Goal: Task Accomplishment & Management: Use online tool/utility

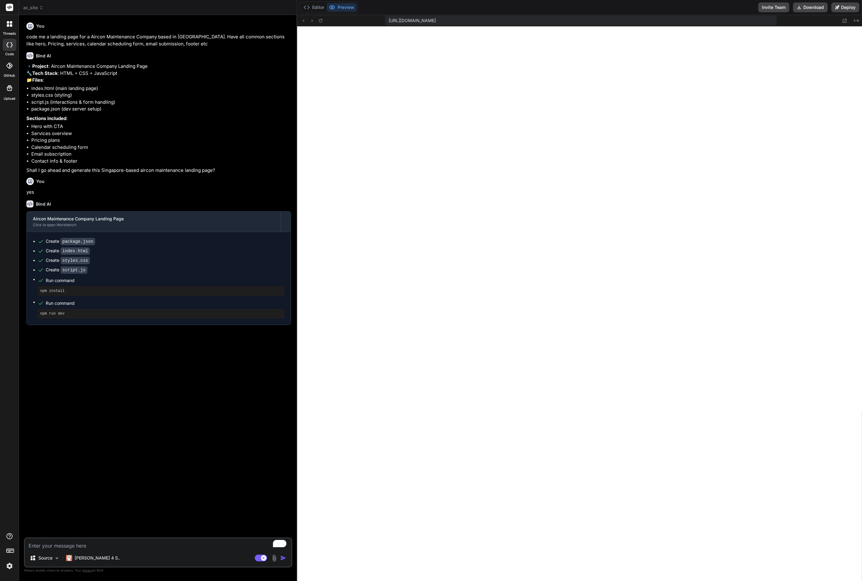
scroll to position [514, 0]
type textarea "const isValid = validatePhone(e.target.value); e.target.style.borderColor = e.t…"
type textarea "x"
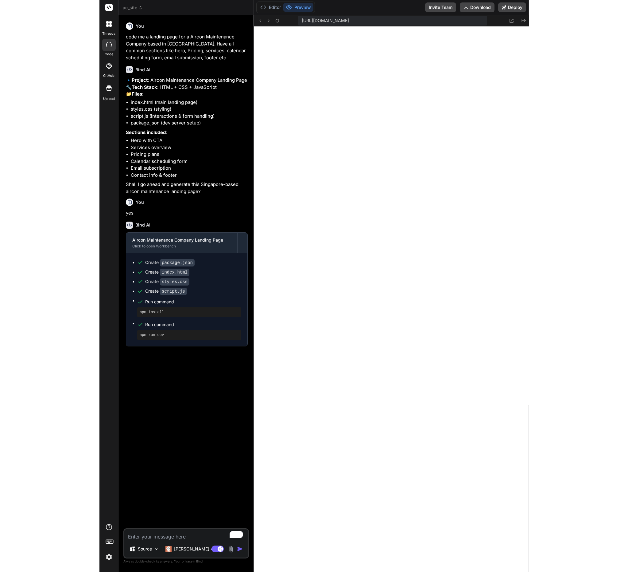
scroll to position [537, 0]
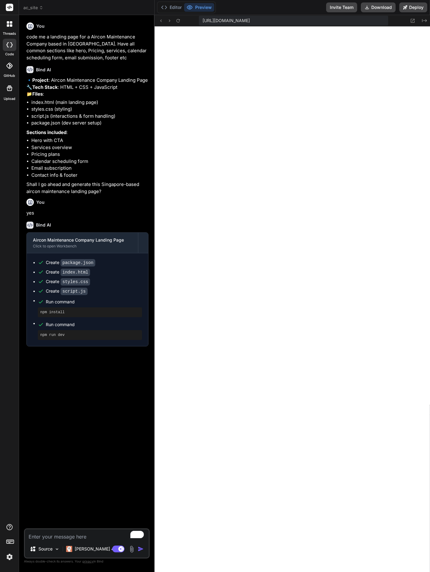
type textarea "'#10b981' : '#ef4444') : '#d1d5db'; } });"
type textarea "x"
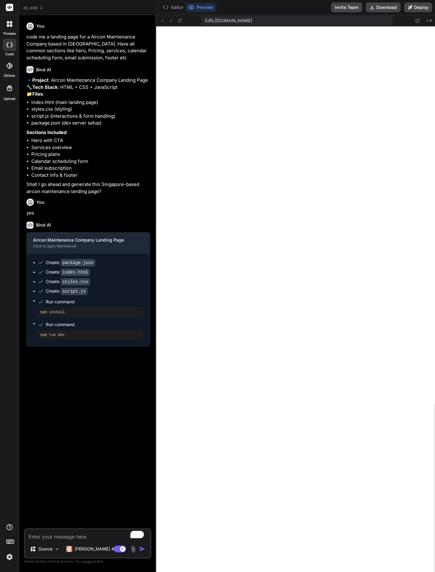
type textarea "'#ef4444') : '#d1d5db'; } if (e.target.type === 'tel') { const isValid = valida…"
type textarea "x"
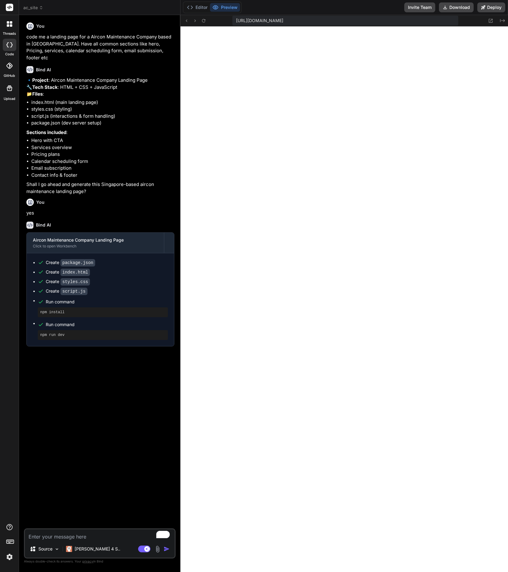
type textarea "if (e.target.type === 'tel') { const isValid = validatePhone(e.target.value); e…"
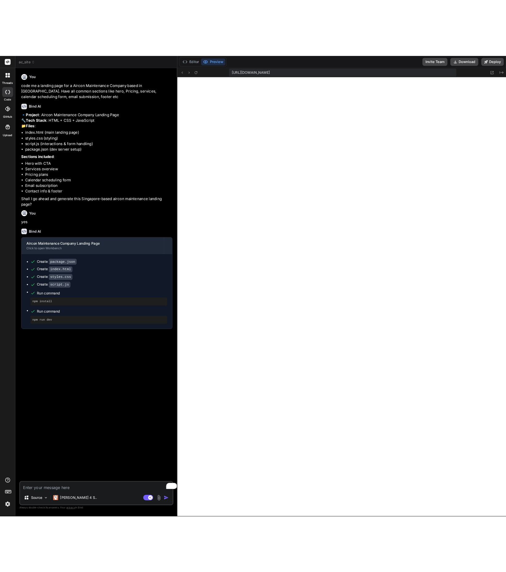
scroll to position [531, 0]
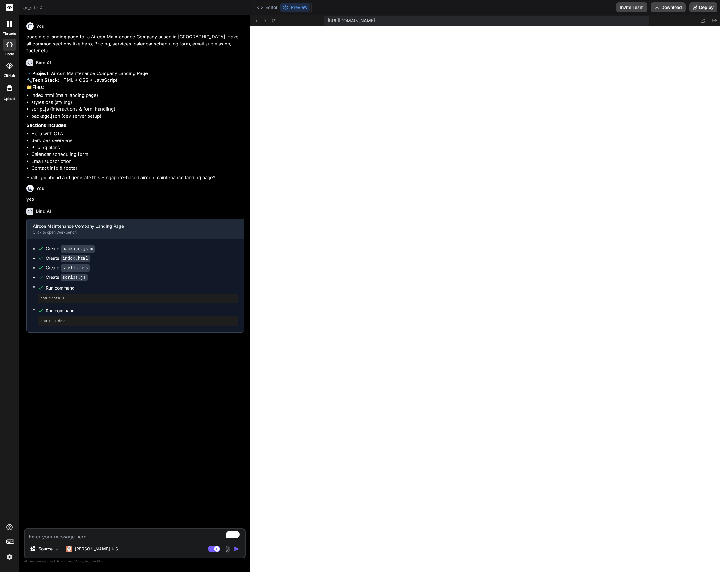
type textarea "x"
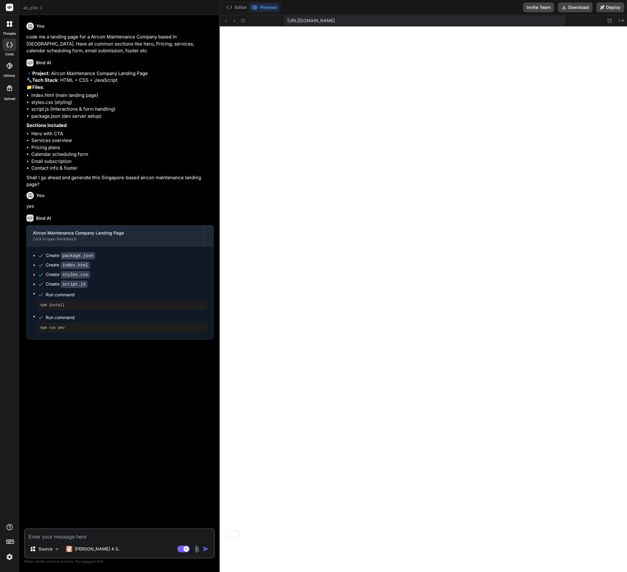
type textarea "'#ef4444') : '#d1d5db'; } if (e.target.type === 'tel') { const isValid = valida…"
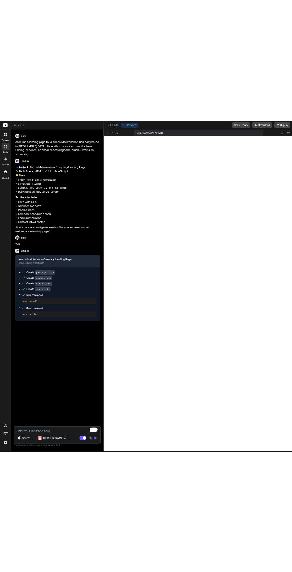
scroll to position [0, 0]
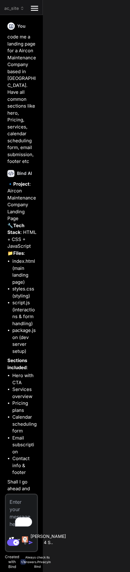
type textarea "x"
type textarea "e.target.style.borderColor = e.target.value ? (isValid ? '#10b981' : '#ef4444')…"
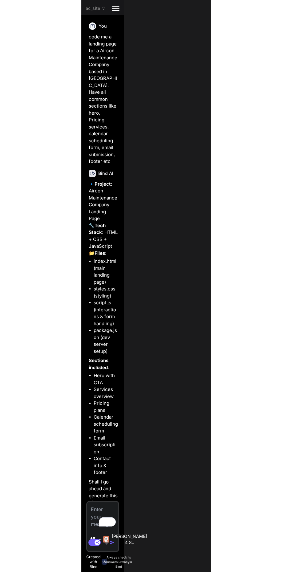
type textarea "x"
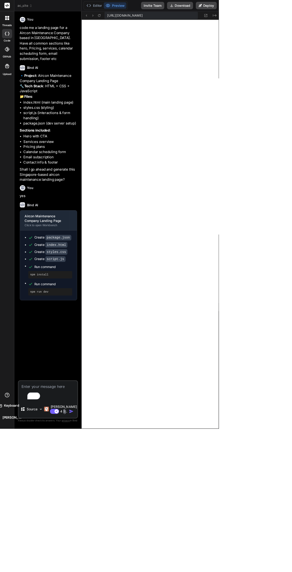
type textarea "'#10b981' : '#ef4444') : '#d1d5db'; } if (e.target.type === 'tel') { const isVa…"
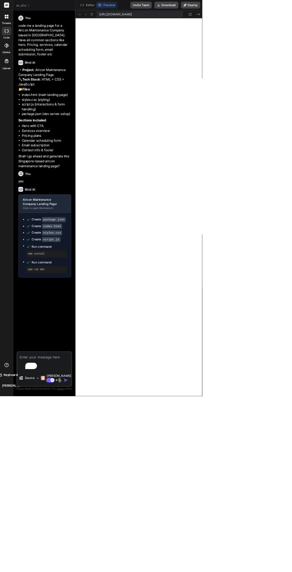
type textarea "x"
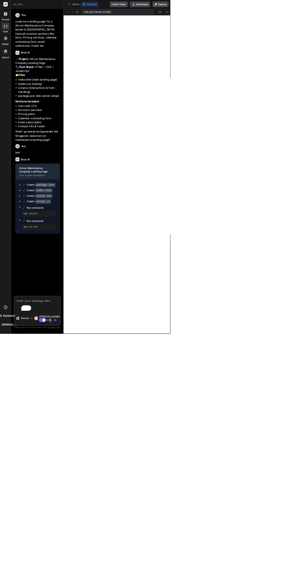
type textarea "'#ef4444') : '#d1d5db'; } if (e.target.type === 'tel') { const isValid = valida…"
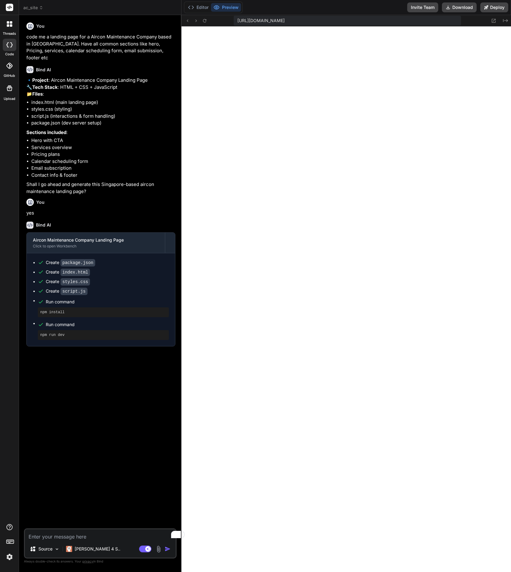
type textarea "x"
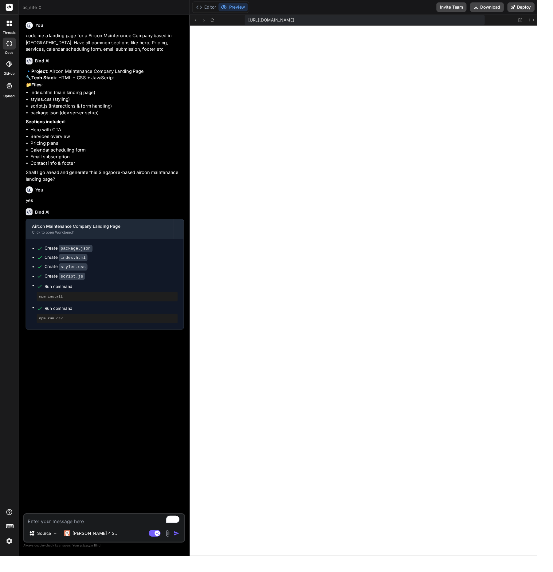
type textarea "if (e.target.type === 'tel') { const isValid = validatePhone(e.target.value); e…"
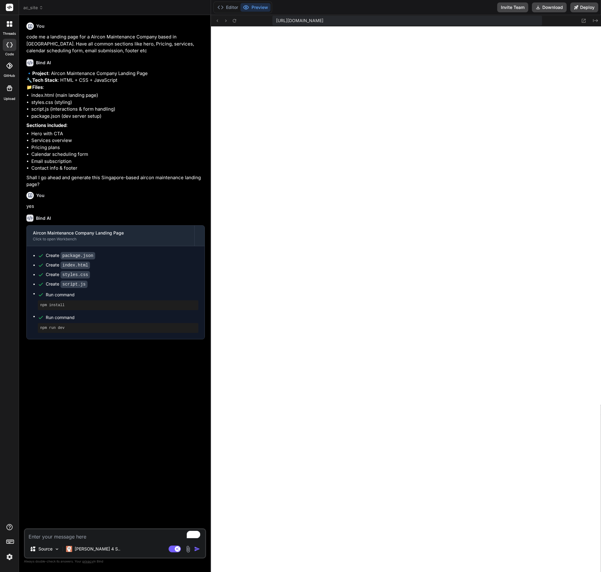
type textarea "x"
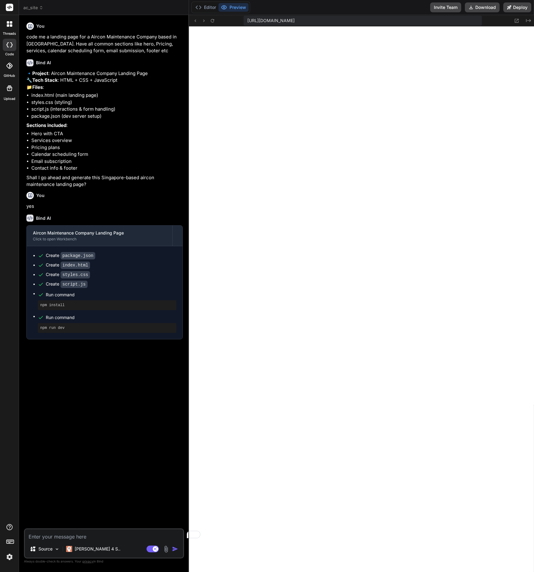
type textarea "'#d1d5db'; } if (e.target.type === 'tel') { const isValid = validatePhone(e.tar…"
type textarea "x"
type textarea "});"
type textarea "x"
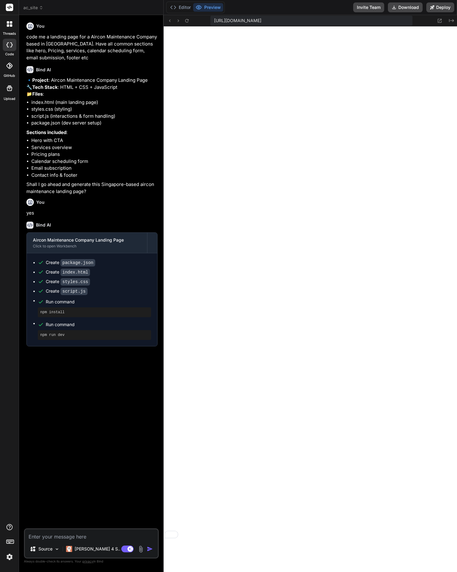
type textarea "'#10b981' : '#ef4444') : '#d1d5db'; } if (e.target.type === 'tel') { const isVa…"
type textarea "x"
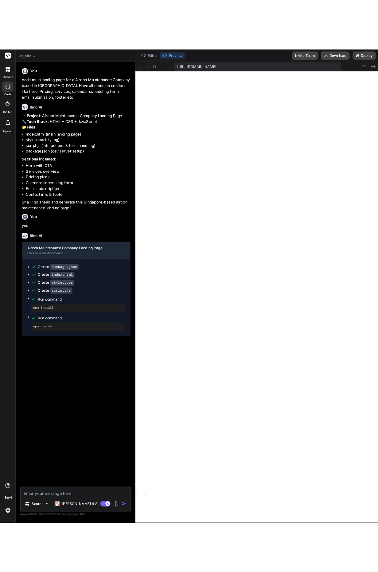
scroll to position [537, 0]
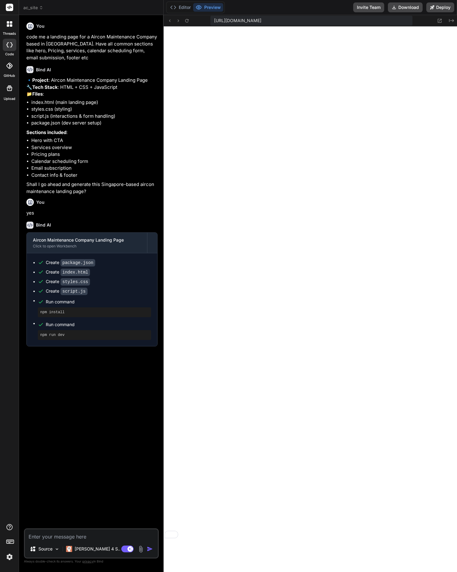
type textarea "'#10b981' : '#ef4444') : '#d1d5db'; } });"
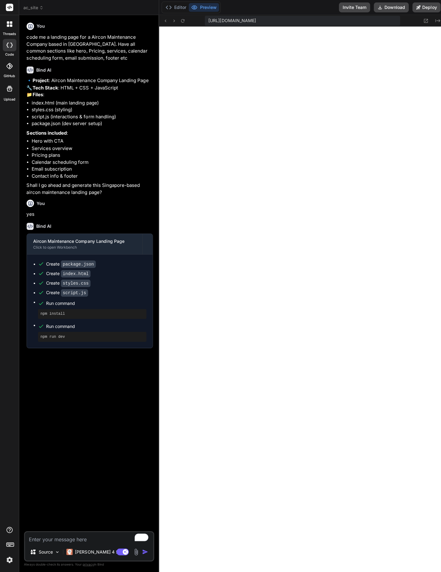
type textarea "x"
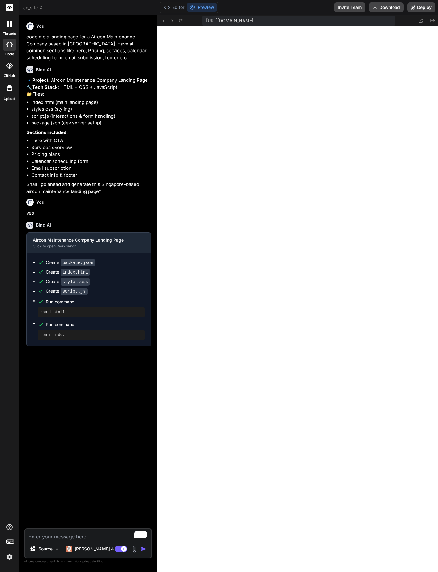
type textarea "} if (e.target.type === 'tel') { const isValid = validatePhone(e.target.value);…"
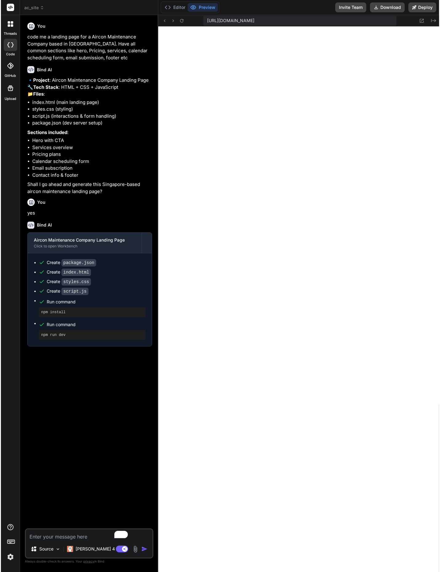
scroll to position [0, 0]
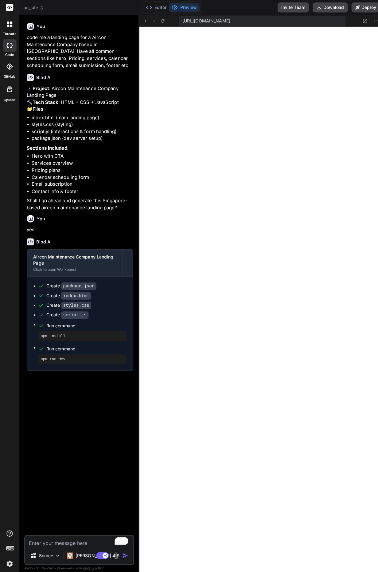
type textarea "x"
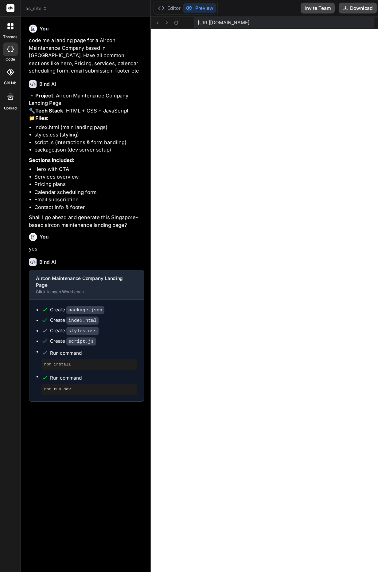
type textarea "(isValid ? '#10b981' : '#ef4444') : '#d1d5db'; } });"
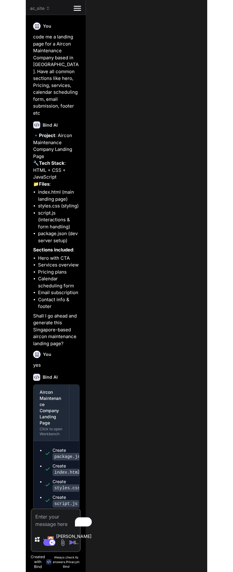
type textarea "x"
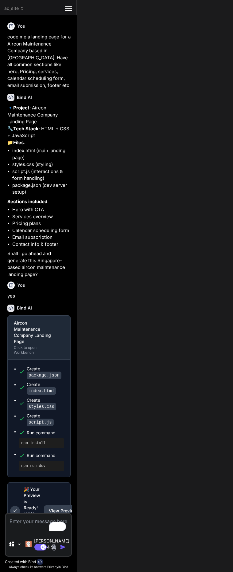
type textarea "'#10b981' : '#ef4444') : '#d1d5db'; } });"
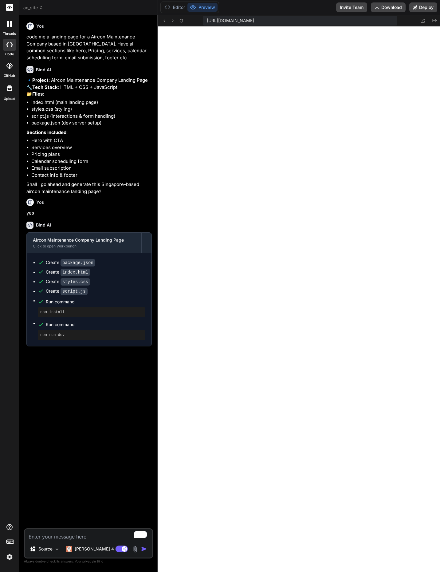
type textarea "x"
type textarea "'#ef4444') : '#d1d5db'; } if (e.target.type === 'tel') { const isValid = valida…"
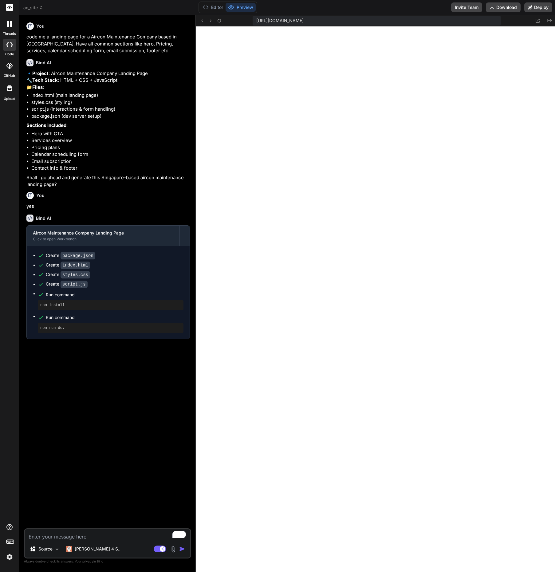
type textarea "x"
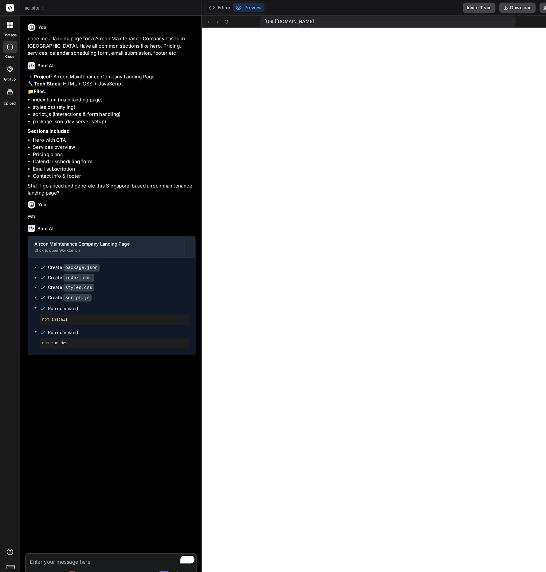
type textarea "x"
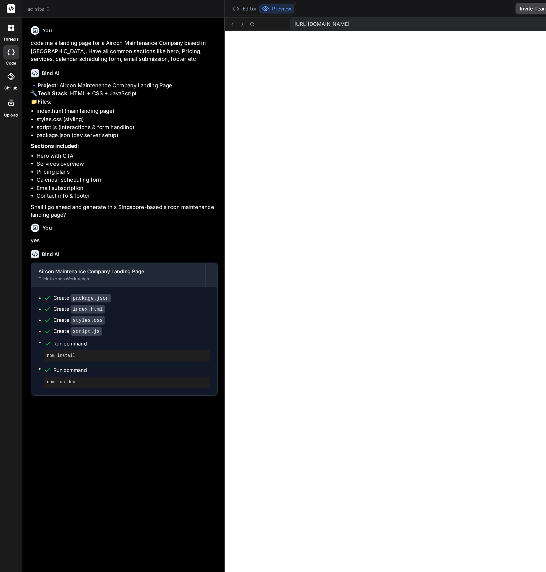
type textarea "if (e.target.type === 'tel') { const isValid = validatePhone(e.target.value); e…"
type textarea "x"
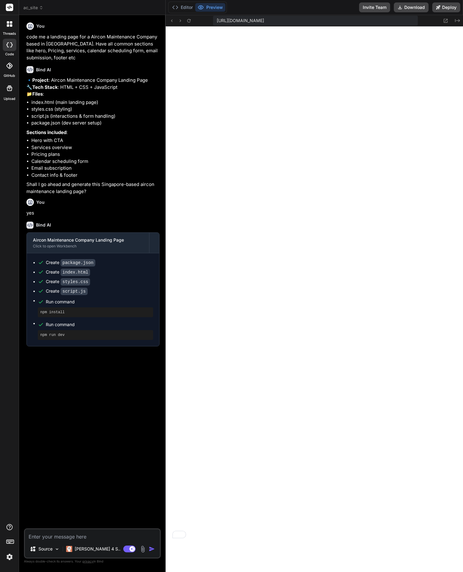
type textarea "'#10b981' : '#ef4444') : '#d1d5db'; } });"
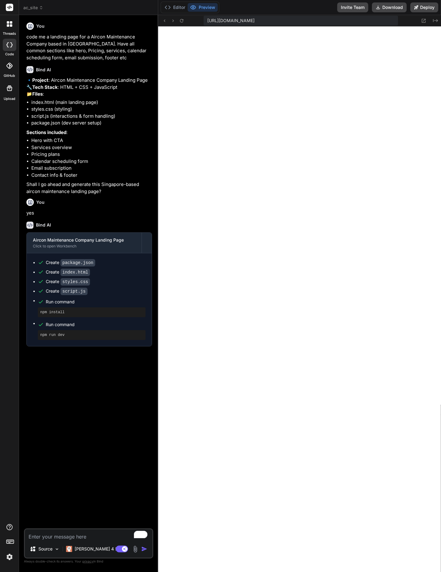
type textarea "x"
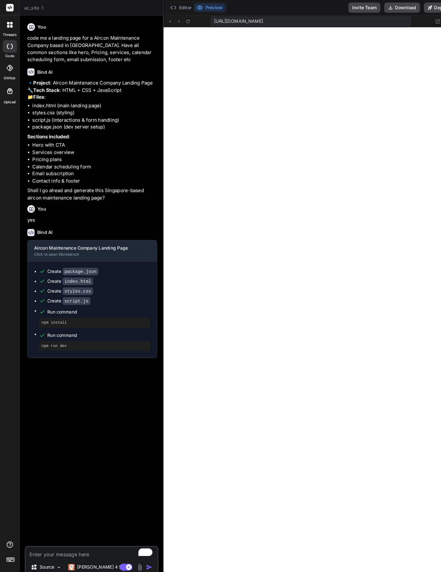
type textarea "} if (e.target.type === 'tel') { const isValid = validatePhone(e.target.value);…"
type textarea "x"
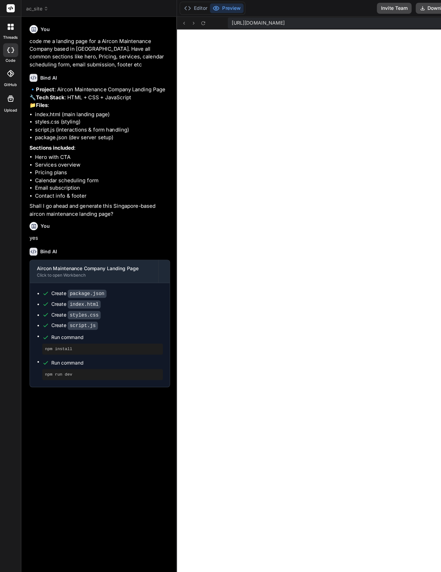
type textarea "(isValid ? '#10b981' : '#ef4444') : '#d1d5db'; } if (e.target.type === 'tel') {…"
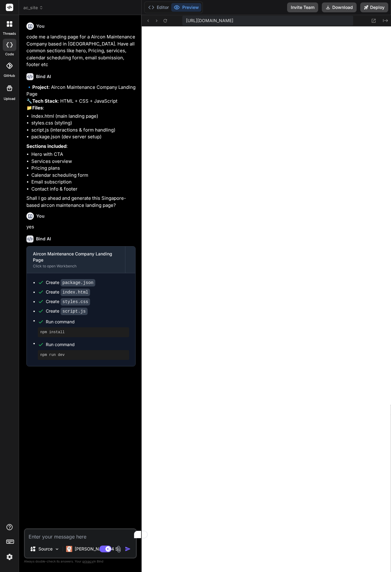
type textarea "x"
type textarea ": '#d1d5db'; } });"
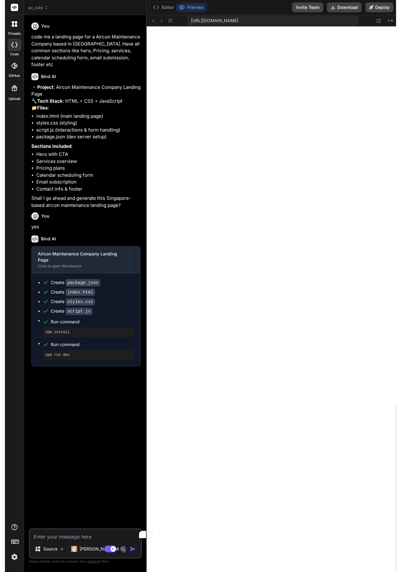
scroll to position [560, 0]
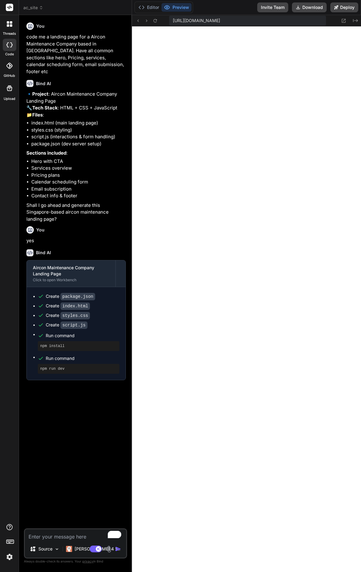
type textarea "x"
type textarea "(isValid ? '#10b981' : '#ef4444') : '#d1d5db'; } if (e.target.type === 'tel') {…"
type textarea "x"
type textarea "if (e.target.type === 'tel') { const isValid = validatePhone(e.target.value); e…"
type textarea "x"
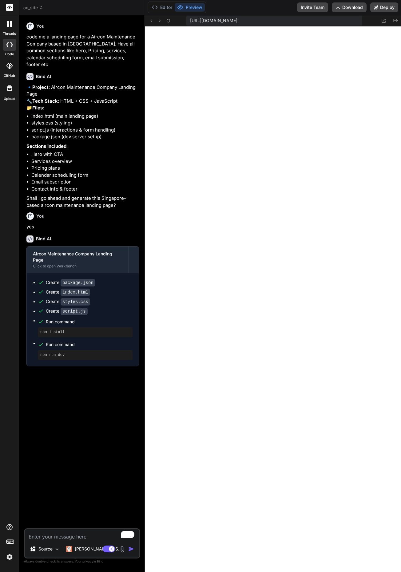
type textarea ": '#d1d5db'; } if (e.target.type === 'tel') { const isValid = validatePhone(e.t…"
type textarea "x"
type textarea "if (e.target.type === 'tel') { const isValid = validatePhone(e.target.value); e…"
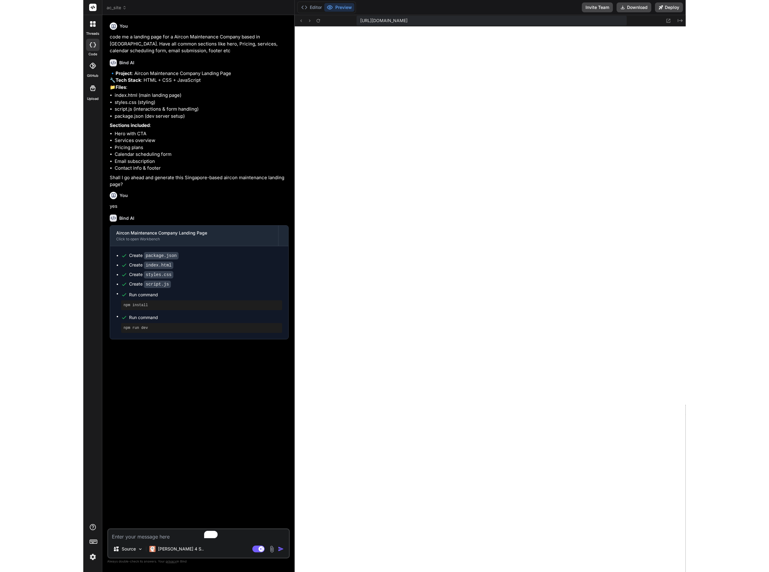
scroll to position [531, 0]
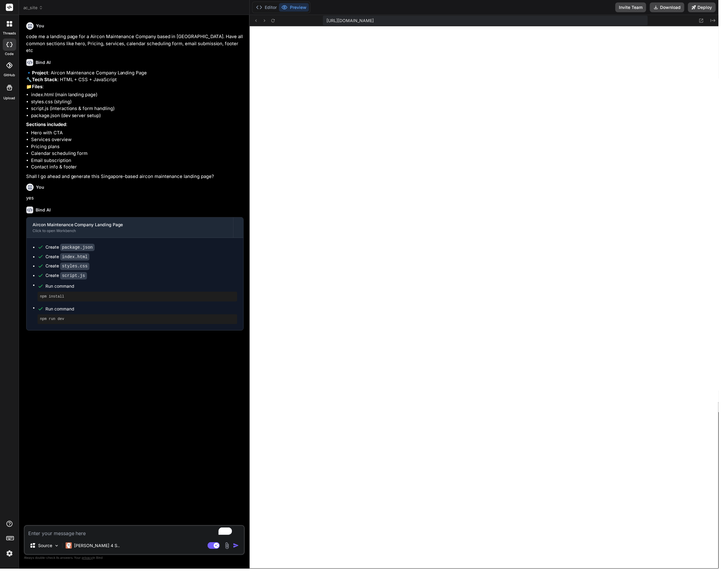
type textarea "x"
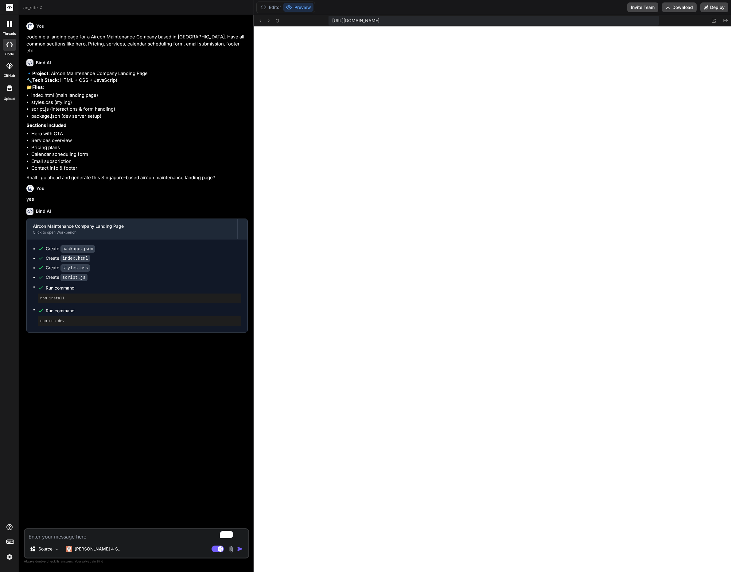
type textarea "if (e.target.type === 'tel') { const isValid = validatePhone(e.target.value); e…"
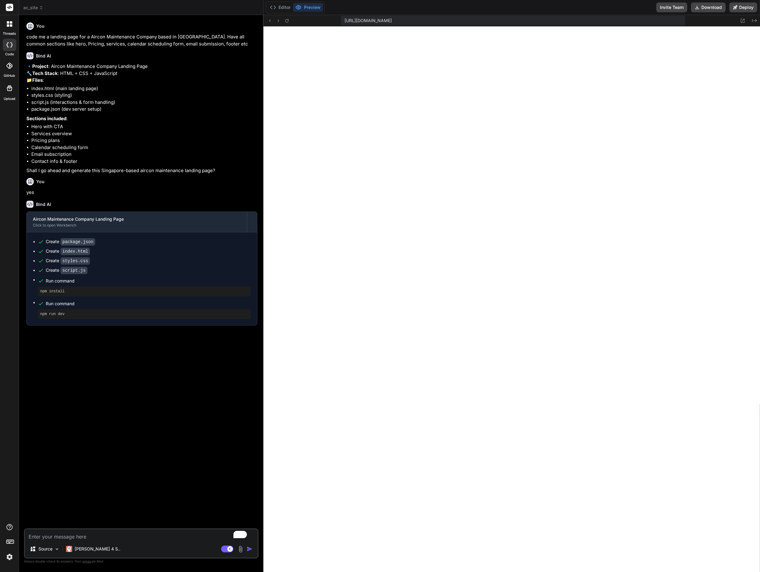
type textarea "x"
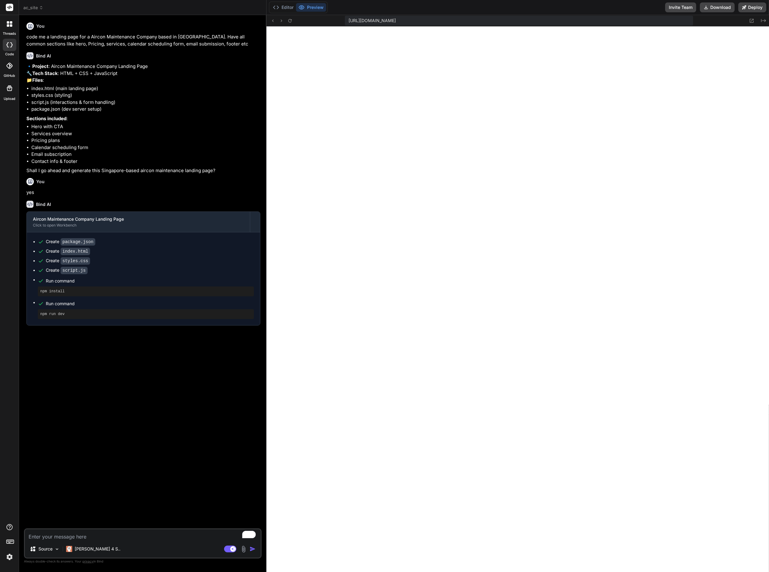
click at [80, 536] on textarea "To enrich screen reader interactions, please activate Accessibility in Grammarl…" at bounding box center [143, 534] width 236 height 11
type textarea "M"
type textarea "x"
type textarea "Ma"
type textarea "x"
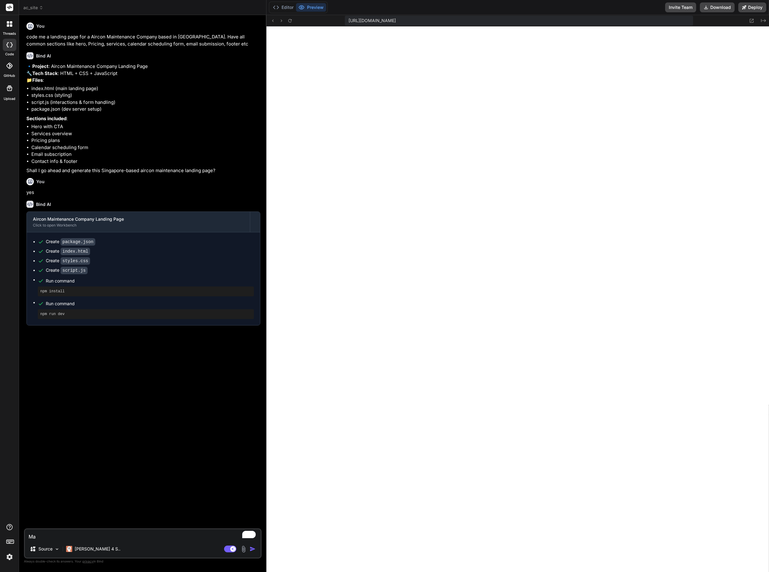
type textarea "Mak"
type textarea "x"
type textarea "Make"
type textarea "x"
type textarea "Make"
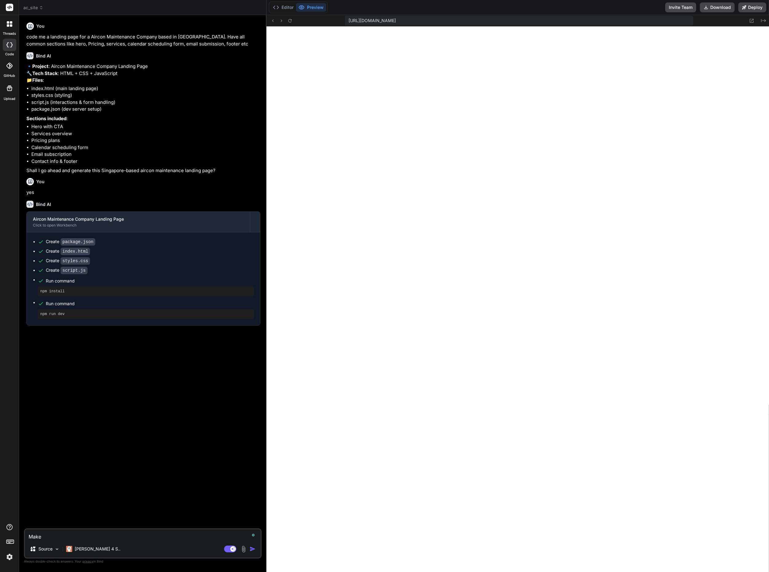
type textarea "x"
type textarea "Make t"
type textarea "x"
type textarea "Make th"
type textarea "x"
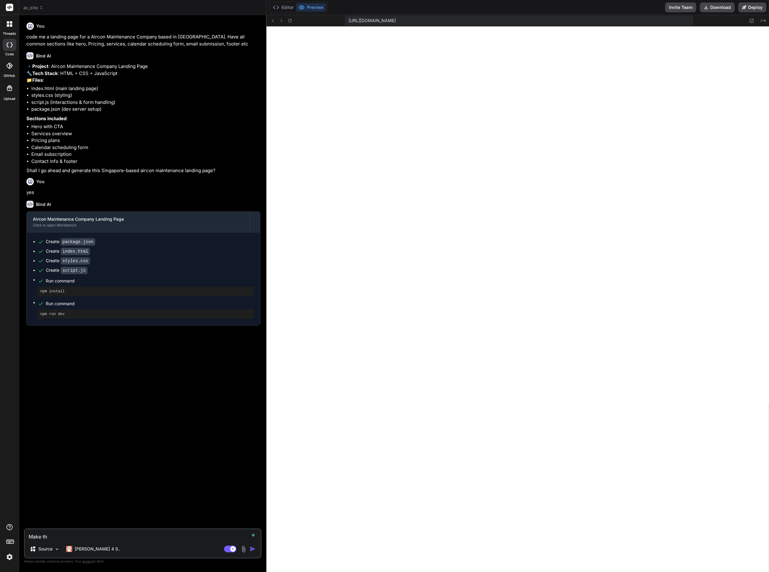
type textarea "Make the"
type textarea "x"
type textarea "Make the"
type textarea "x"
type textarea "Make the U"
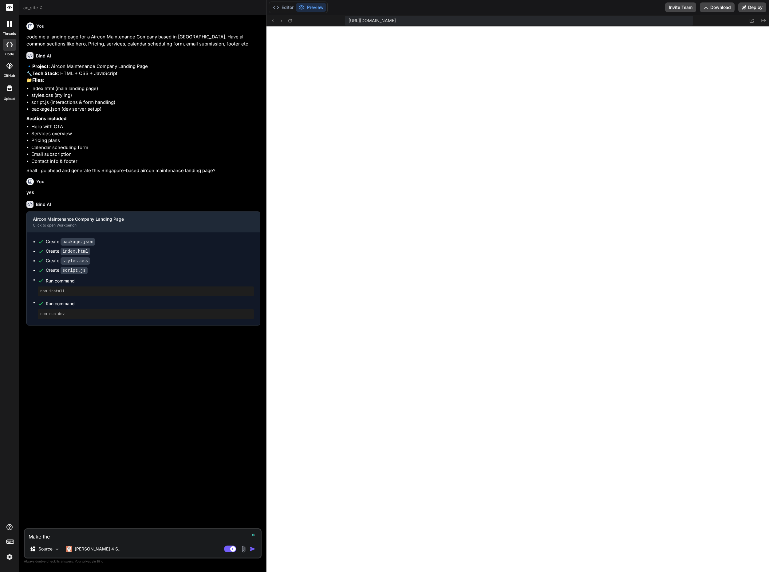
type textarea "x"
type textarea "Make the UI"
type textarea "x"
type textarea "Make the UI"
type textarea "x"
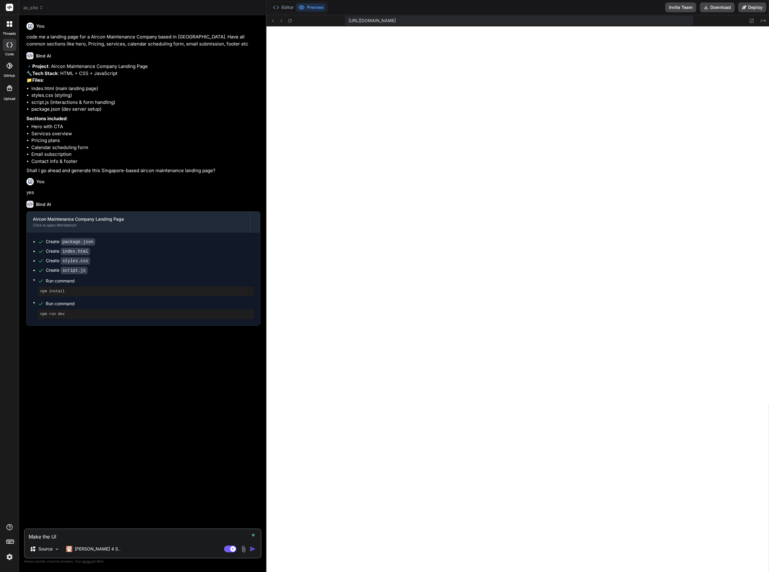
type textarea "Make the UI m"
type textarea "x"
type textarea "Make the UI mo"
type textarea "x"
type textarea "Make the UI mor"
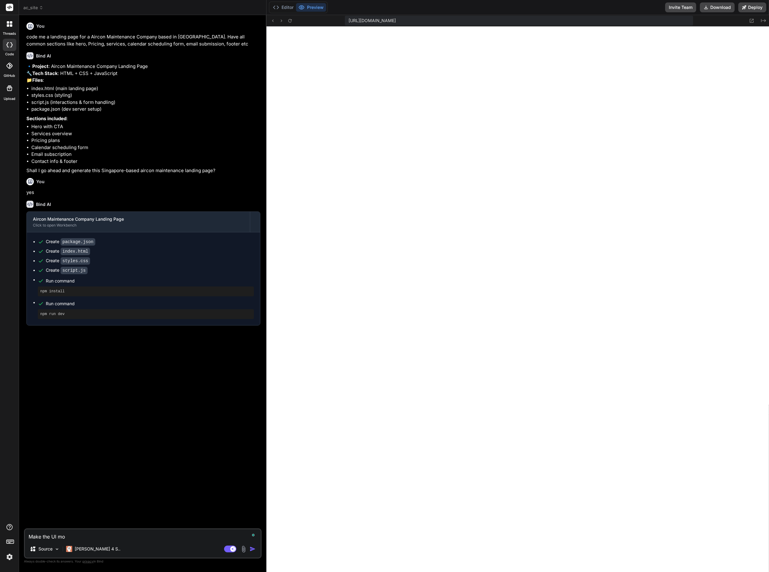
type textarea "x"
type textarea "Make the UI more"
type textarea "x"
type textarea "Make the UI more"
type textarea "x"
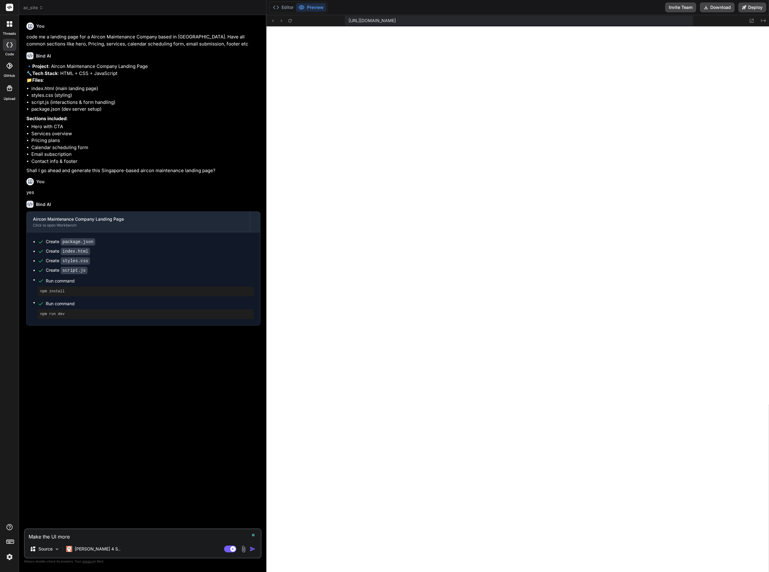
type textarea "Make the UI more a"
type textarea "x"
type textarea "Make the UI more ae"
type textarea "x"
type textarea "Make the UI more aes"
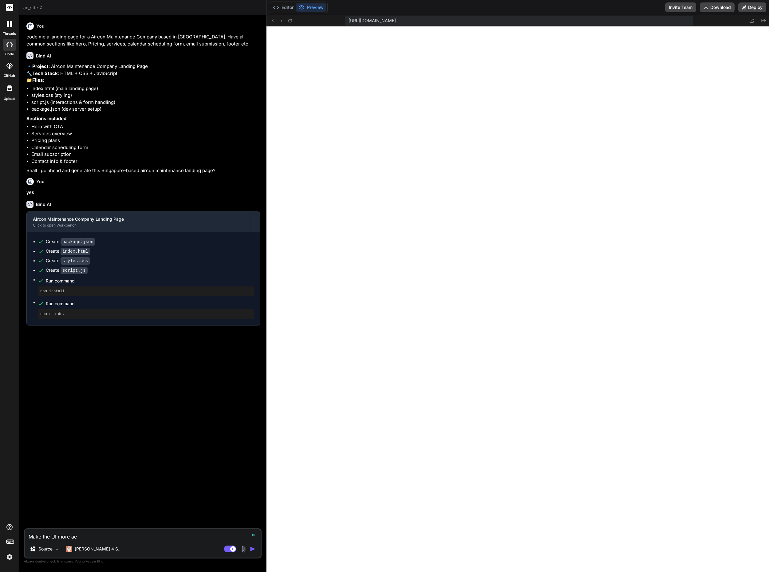
type textarea "x"
type textarea "Make the UI more aest"
type textarea "x"
type textarea "Make the UI more aesth"
type textarea "x"
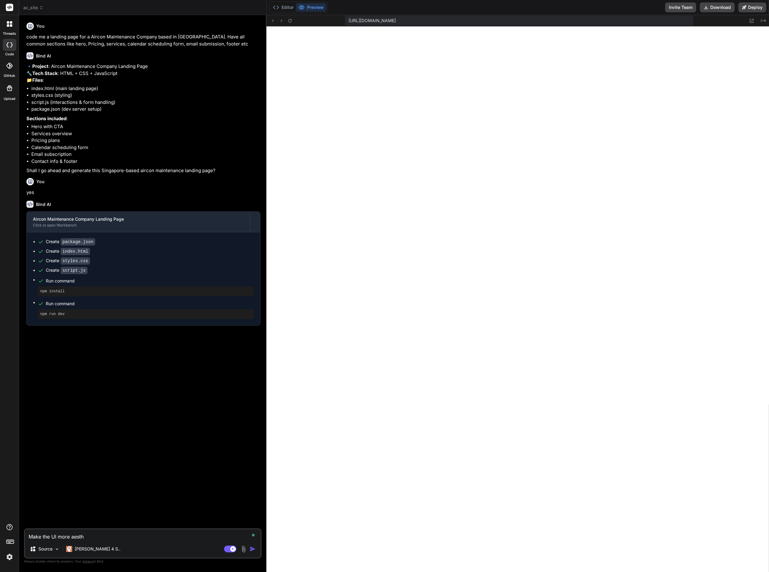
type textarea "Make the UI more aesthe"
type textarea "x"
type textarea "Make the UI more aesthet"
type textarea "x"
type textarea "Make the UI more aestheta"
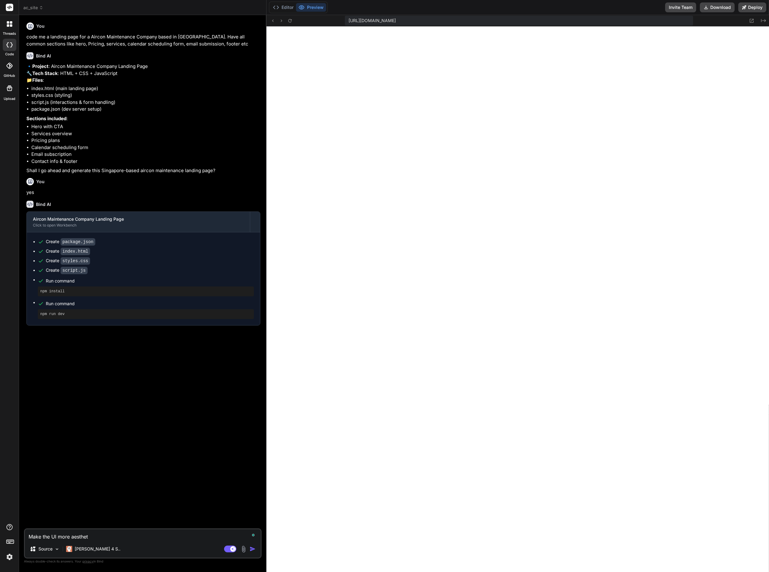
type textarea "x"
type textarea "Make the UI more aesthet"
type textarea "x"
type textarea "Make the UI more aestheti"
type textarea "x"
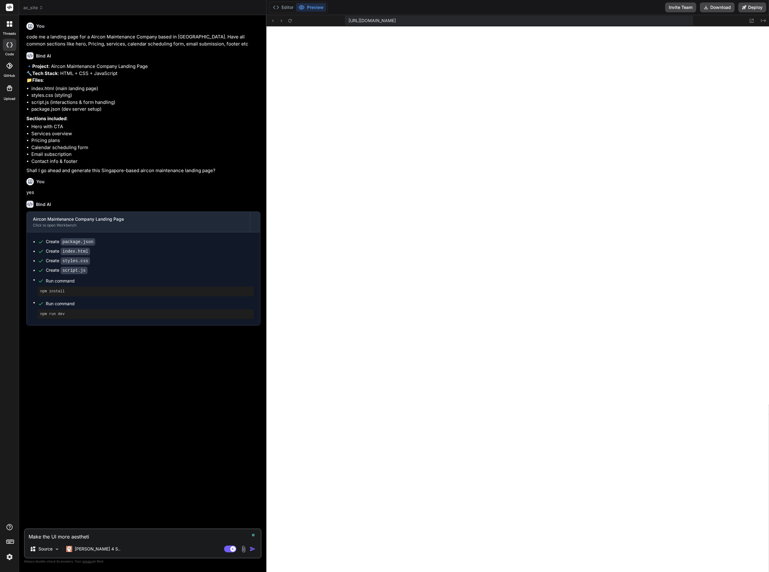
type textarea "Make the UI more aesthetic"
type textarea "x"
type textarea "Make the UI more aesthetica"
type textarea "x"
type textarea "Make the UI more aesthetical"
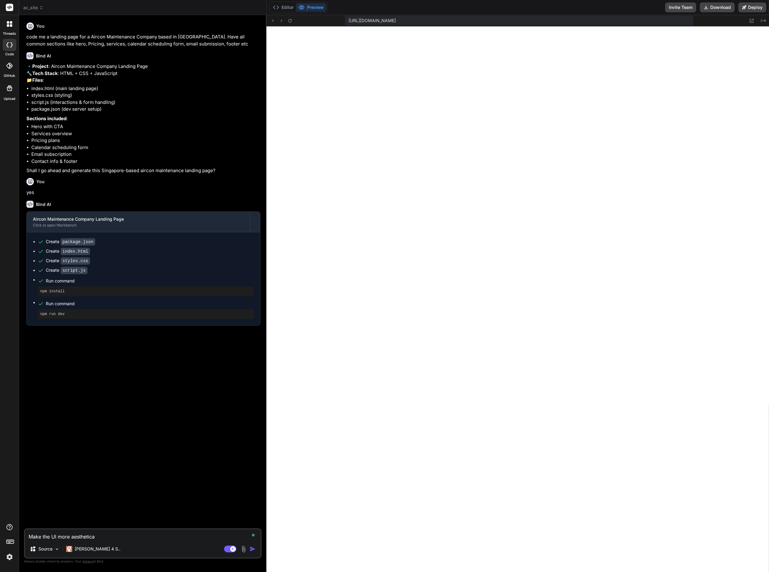
type textarea "x"
type textarea "Make the UI more aestheticall"
type textarea "x"
type textarea "Make the UI more aesthetically"
type textarea "x"
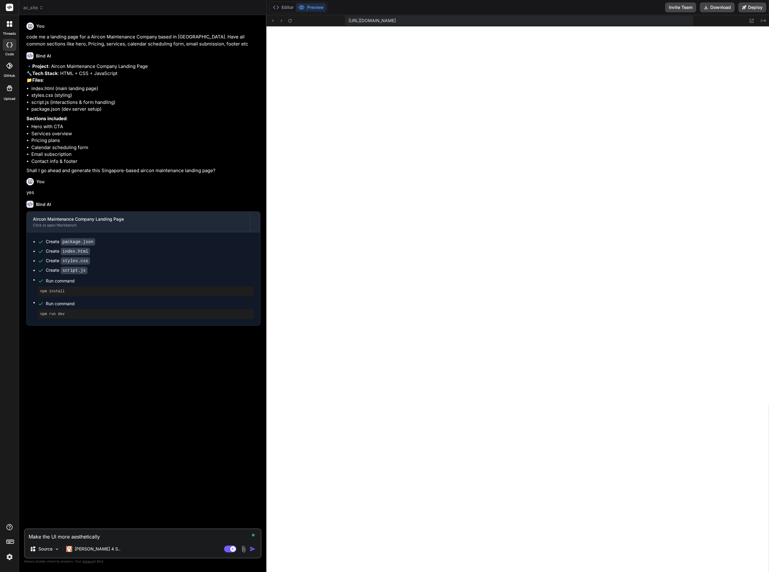
type textarea "Make the UI more aesthetically"
type textarea "x"
type textarea "Make the UI more aesthetically p"
type textarea "x"
type textarea "Make the UI more aesthetically pl"
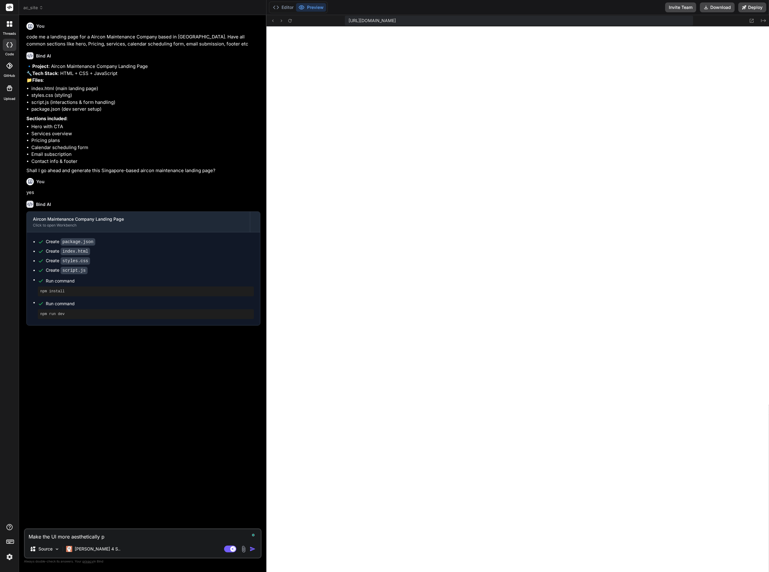
type textarea "x"
type textarea "Make the UI more aesthetically ple"
type textarea "x"
type textarea "Make the UI more aesthetically plea"
type textarea "x"
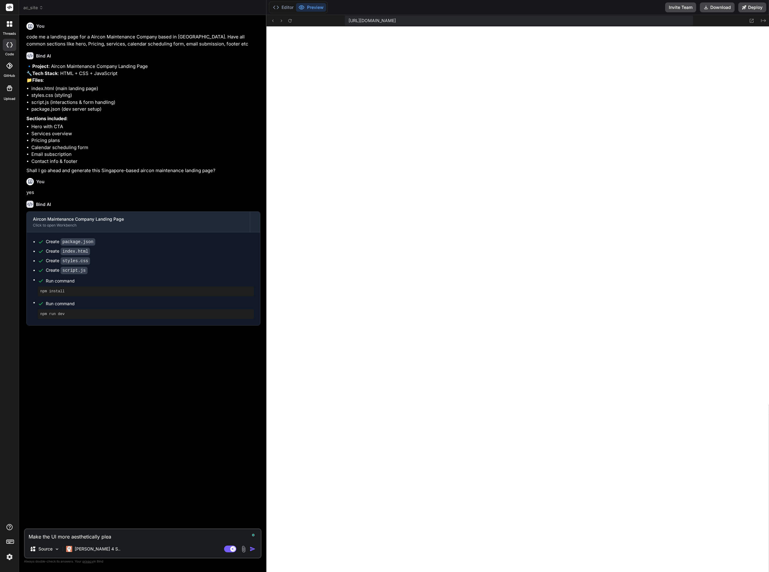
type textarea "Make the UI more aesthetically pleas"
type textarea "x"
type textarea "Make the UI more aesthetically pleasi"
type textarea "x"
type textarea "Make the UI more aesthetically pleasin"
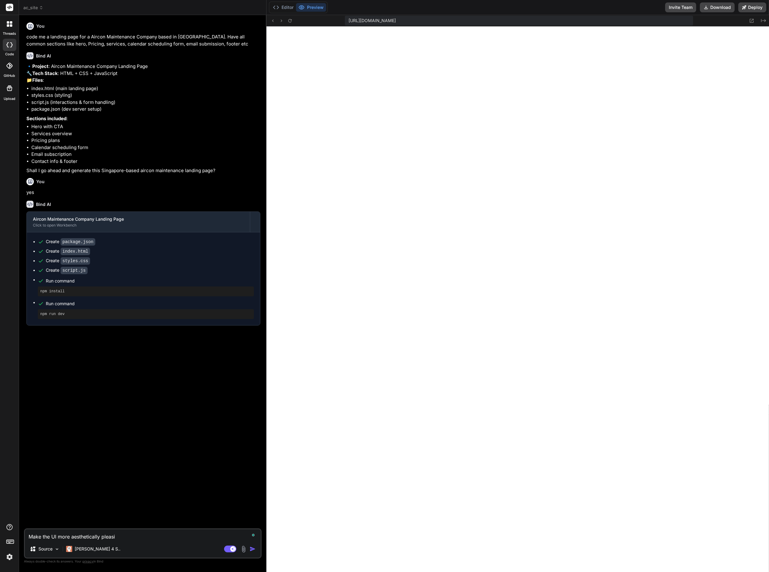
type textarea "x"
type textarea "Make the UI more aesthetically pleasing"
type textarea "x"
type textarea "Make the UI more aesthetically pleasing,"
type textarea "x"
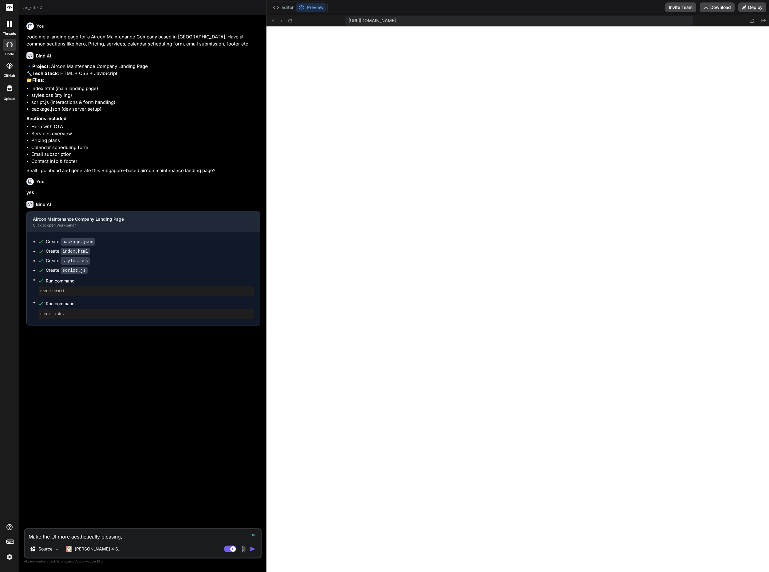
type textarea "Make the UI more aesthetically pleasing,"
type textarea "x"
type textarea "Make the UI more aesthetically pleasing, u"
type textarea "x"
type textarea "Make the UI more aesthetically pleasing, [GEOGRAPHIC_DATA]"
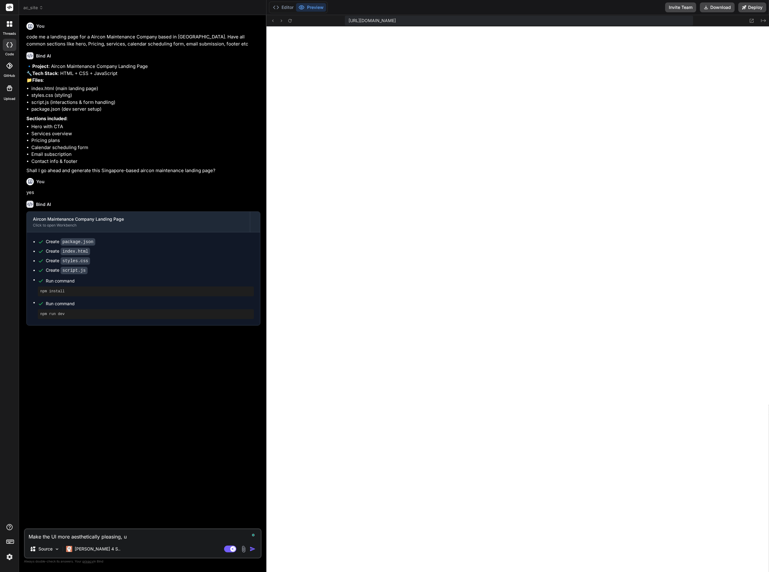
type textarea "x"
type textarea "Make the UI more aesthetically pleasing, use"
type textarea "x"
type textarea "Make the UI more aesthetically pleasing, use"
type textarea "x"
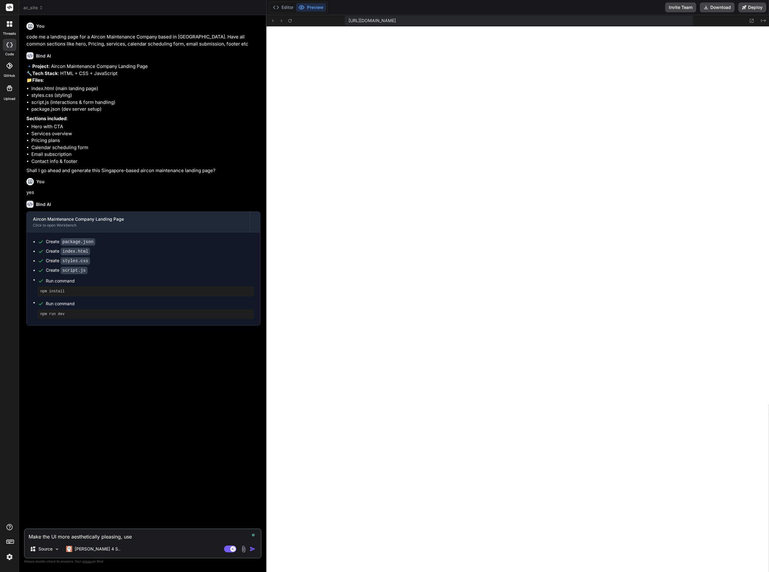
type textarea "Make the UI more aesthetically pleasing, use m"
type textarea "x"
type textarea "Make the UI more aesthetically pleasing, use mo"
type textarea "x"
type textarea "Make the UI more aesthetically pleasing, use mor"
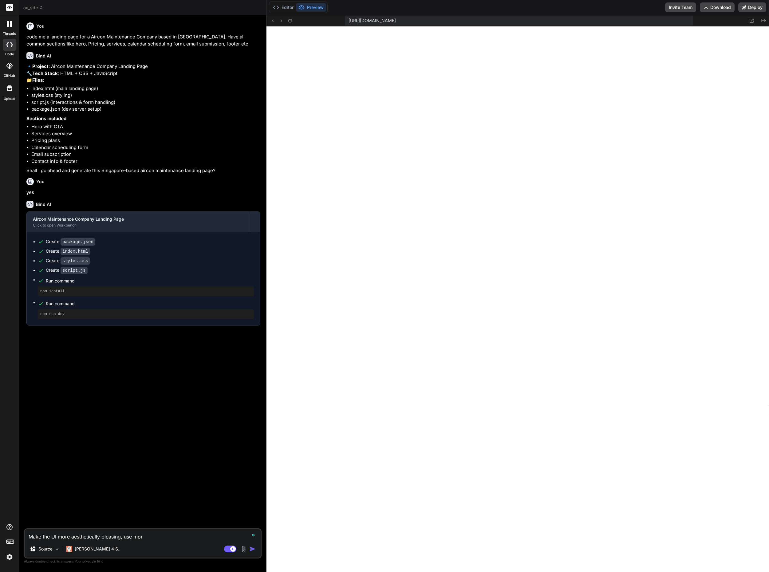
type textarea "x"
type textarea "Make the UI more aesthetically pleasing, use more"
type textarea "x"
type textarea "Make the UI more aesthetically pleasing, use more"
type textarea "x"
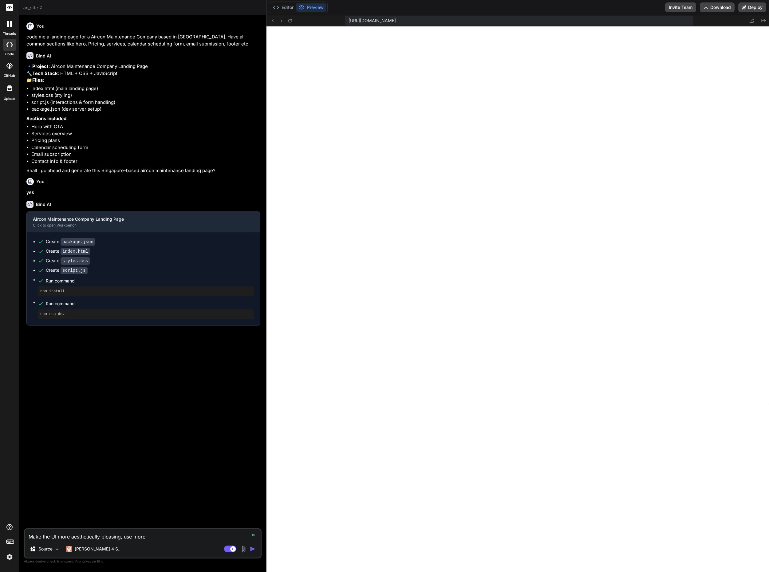
type textarea "Make the UI more aesthetically pleasing, use more v"
type textarea "x"
type textarea "Make the UI more aesthetically pleasing, use more vi"
type textarea "x"
type textarea "Make the UI more aesthetically pleasing, use more vib"
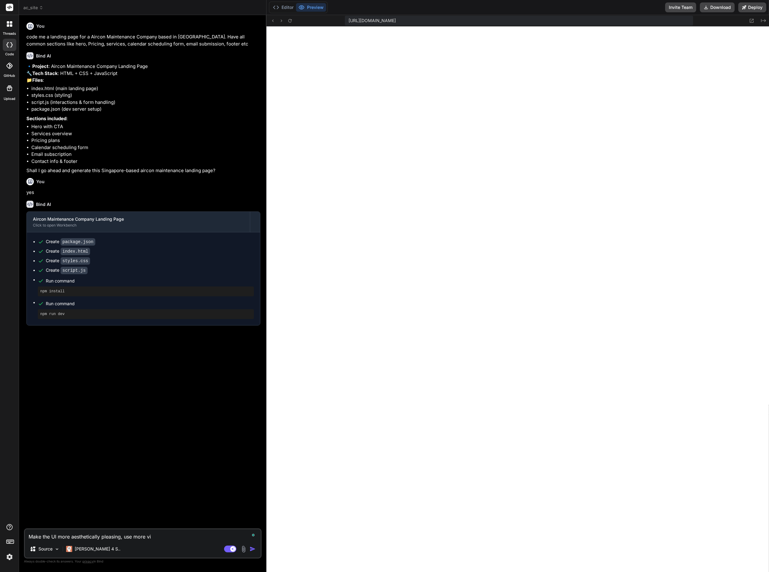
type textarea "x"
type textarea "Make the UI more aesthetically pleasing, use more vibr"
type textarea "x"
type textarea "Make the UI more aesthetically pleasing, use more vibra"
type textarea "x"
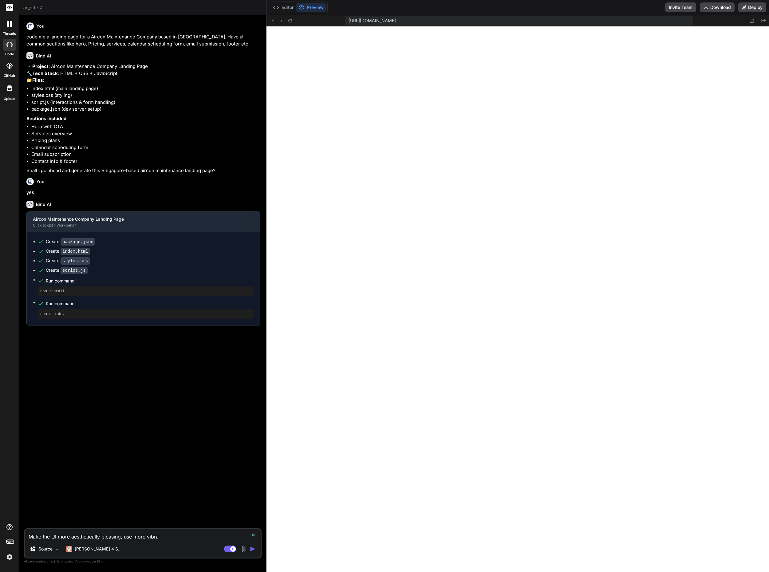
type textarea "Make the UI more aesthetically pleasing, use more vibran"
type textarea "x"
type textarea "Make the UI more aesthetically pleasing, use more vibrant"
type textarea "x"
type textarea "Make the UI more aesthetically pleasing, use more vibrant"
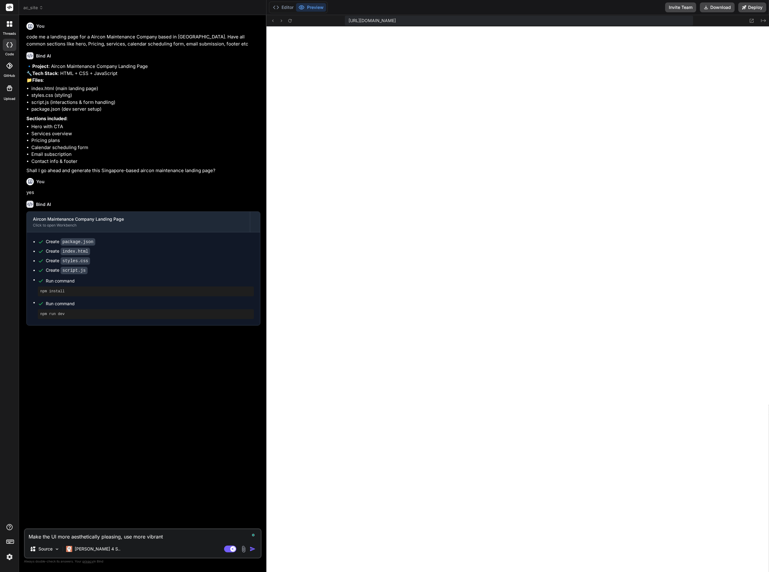
type textarea "x"
type textarea "Make the UI more aesthetically pleasing, use more vibrant c"
type textarea "x"
type textarea "Make the UI more aesthetically pleasing, use more vibrant co"
type textarea "x"
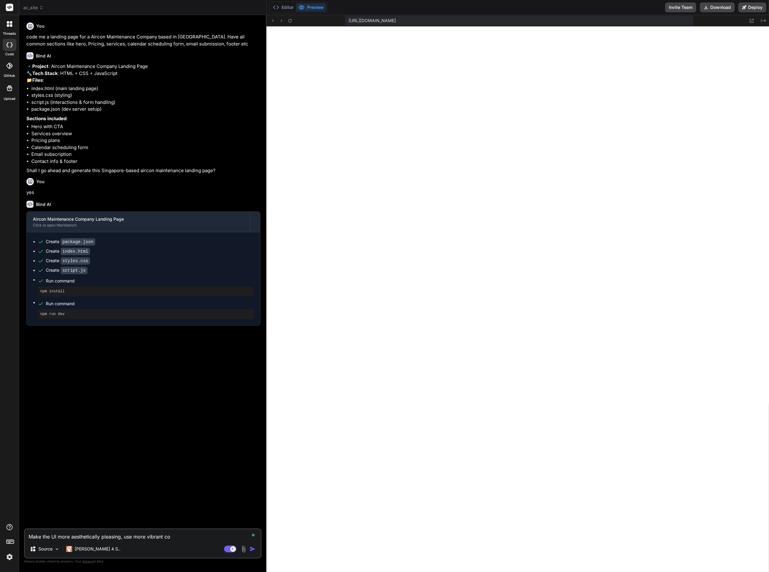
type textarea "Make the UI more aesthetically pleasing, use more vibrant col"
type textarea "x"
type textarea "Make the UI more aesthetically pleasing, use more vibrant colo"
type textarea "x"
type textarea "Make the UI more aesthetically pleasing, use more vibrant color"
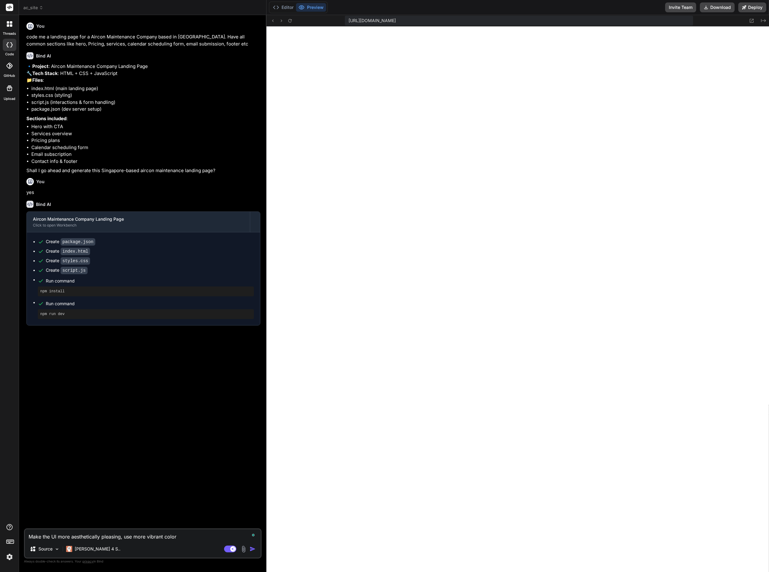
type textarea "x"
type textarea "Make the UI more aesthetically pleasing, use more vibrant colors"
type textarea "x"
type textarea "Make the UI more aesthetically pleasing, use more vibrant colors"
click at [252, 550] on img "button" at bounding box center [252, 549] width 6 height 6
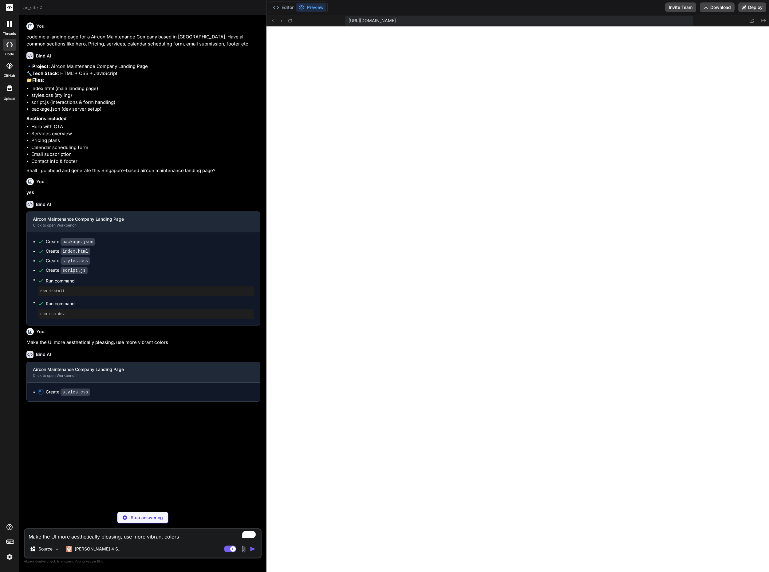
type textarea "x"
type textarea "}"
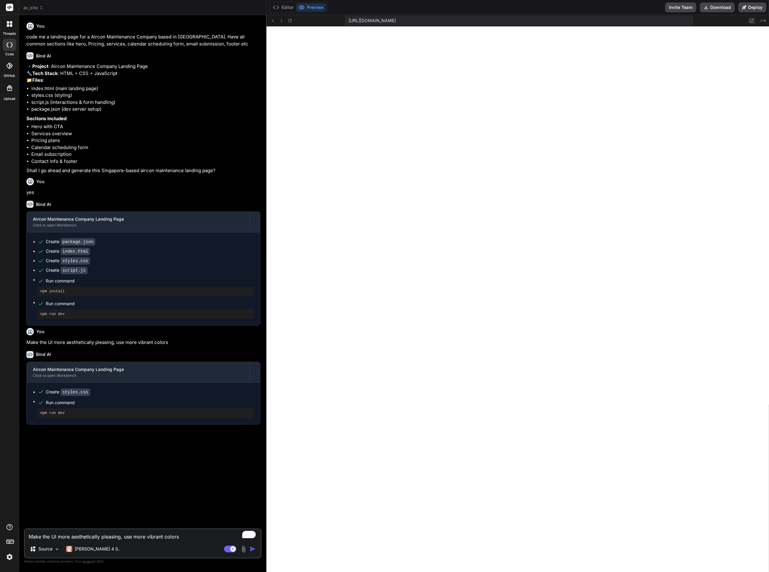
click at [751, 20] on icon at bounding box center [751, 20] width 5 height 5
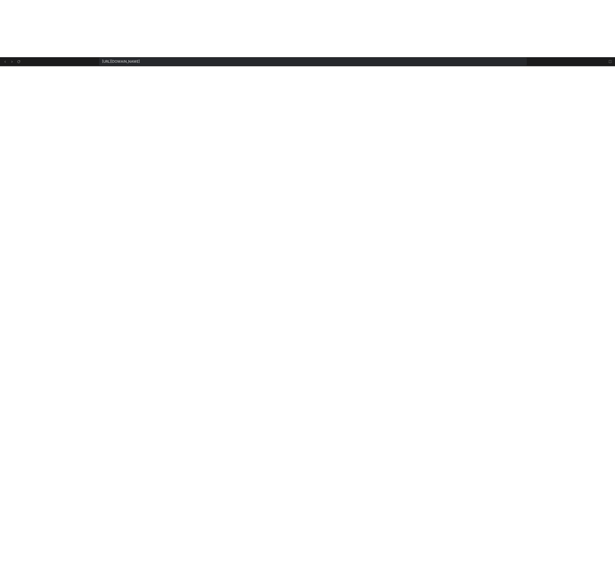
scroll to position [712, 0]
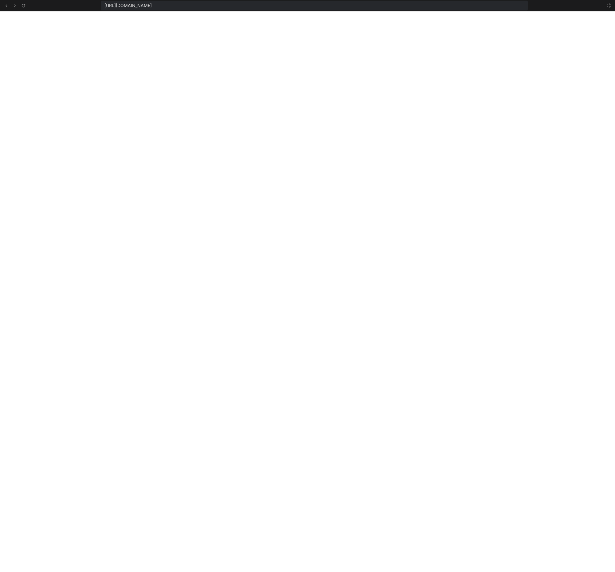
type textarea "x"
click at [7, 6] on icon at bounding box center [6, 5] width 5 height 5
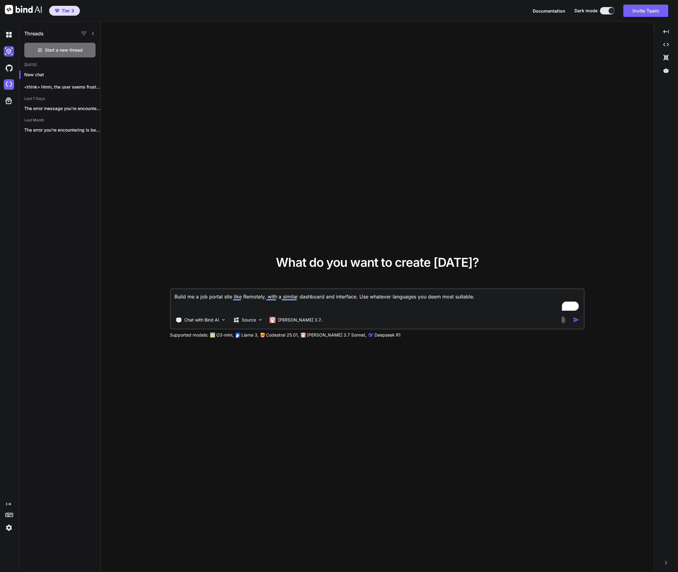
click at [9, 53] on img at bounding box center [9, 51] width 10 height 10
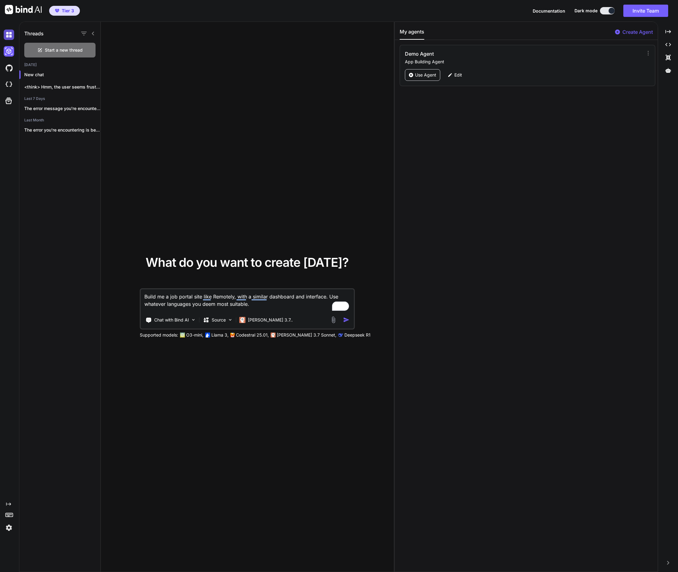
click at [11, 35] on img at bounding box center [9, 34] width 10 height 10
click at [7, 84] on img at bounding box center [9, 84] width 10 height 10
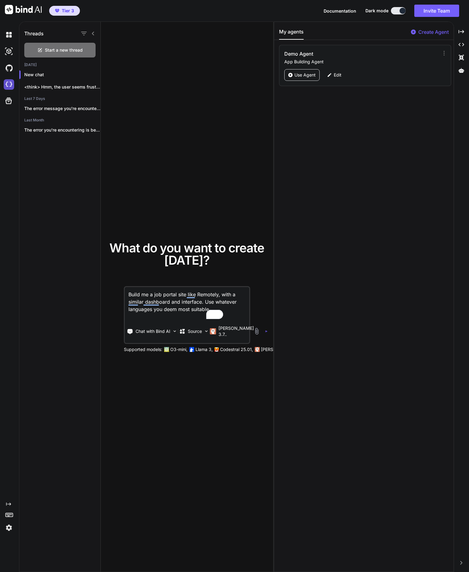
type textarea "x"
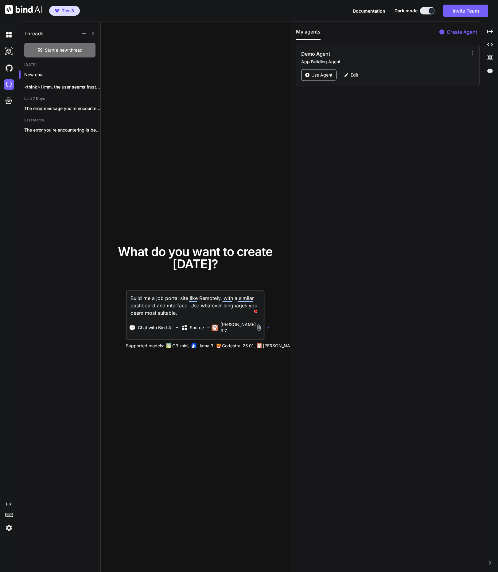
click at [191, 305] on textarea "Build me a job portal site like Remotely, with a similar dashboard and interfac…" at bounding box center [195, 304] width 137 height 26
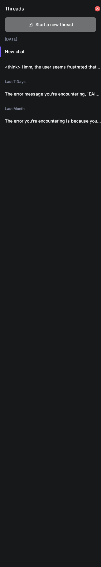
type textarea "x"
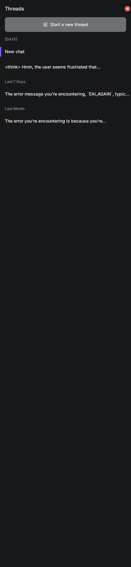
type textarea "x"
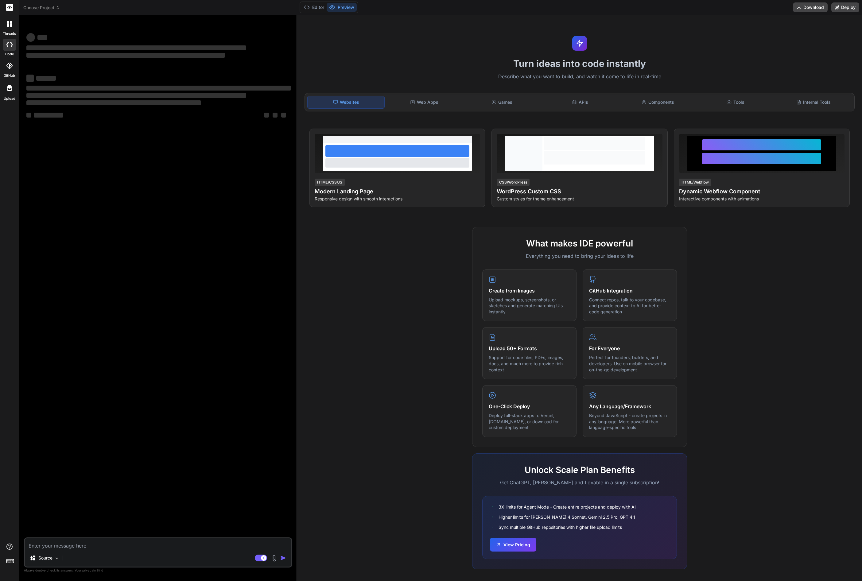
type textarea "x"
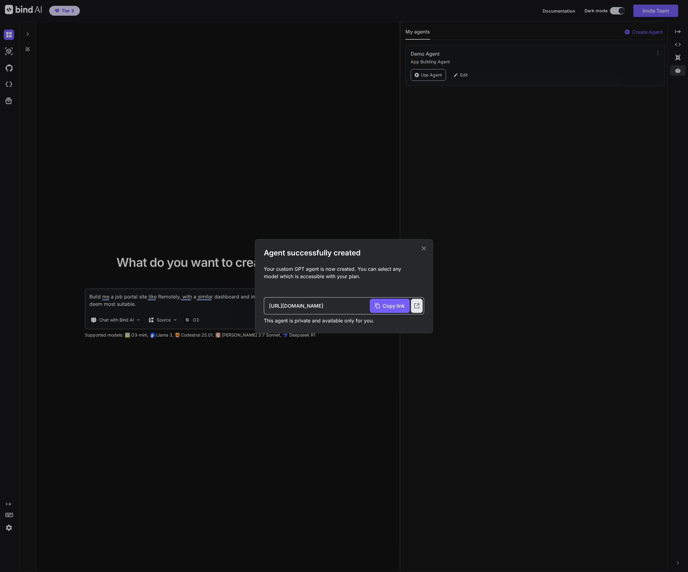
click at [422, 249] on icon at bounding box center [423, 248] width 7 height 7
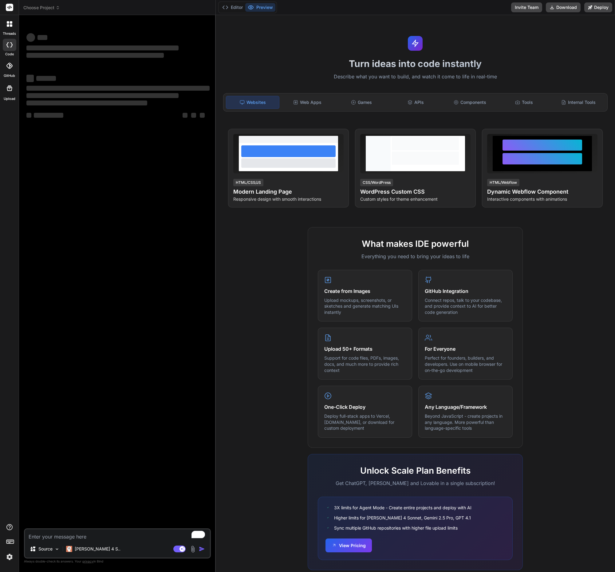
click at [54, 8] on span "Choose Project" at bounding box center [41, 8] width 37 height 6
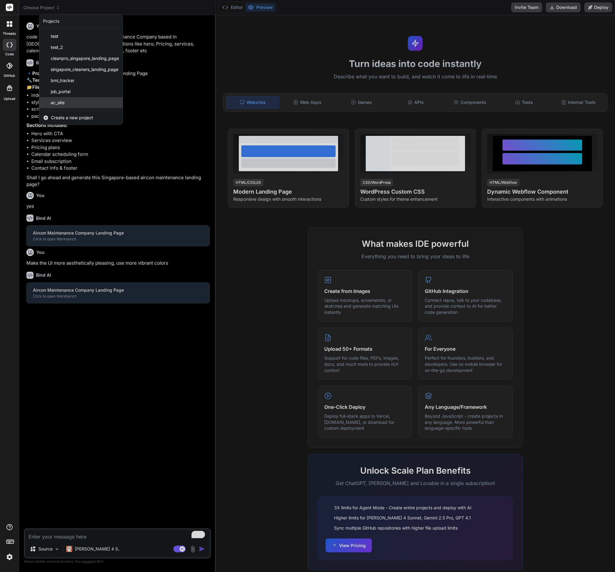
click at [68, 101] on div "ac_site" at bounding box center [80, 102] width 83 height 11
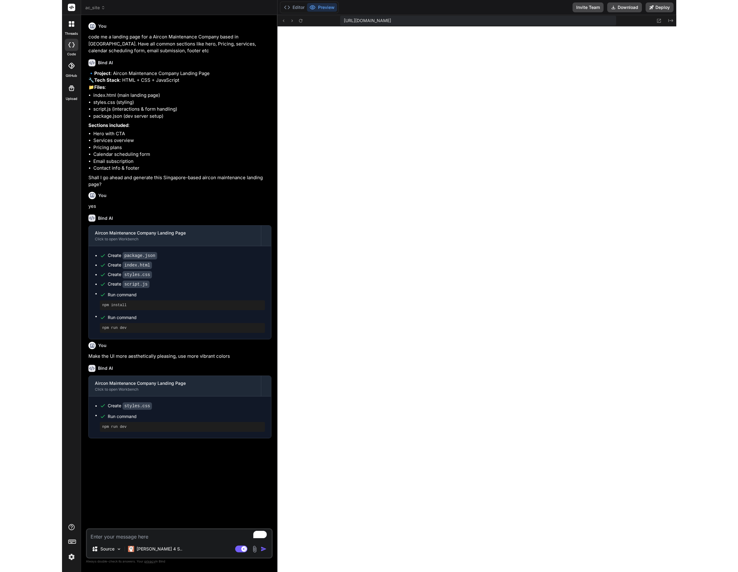
scroll to position [146, 0]
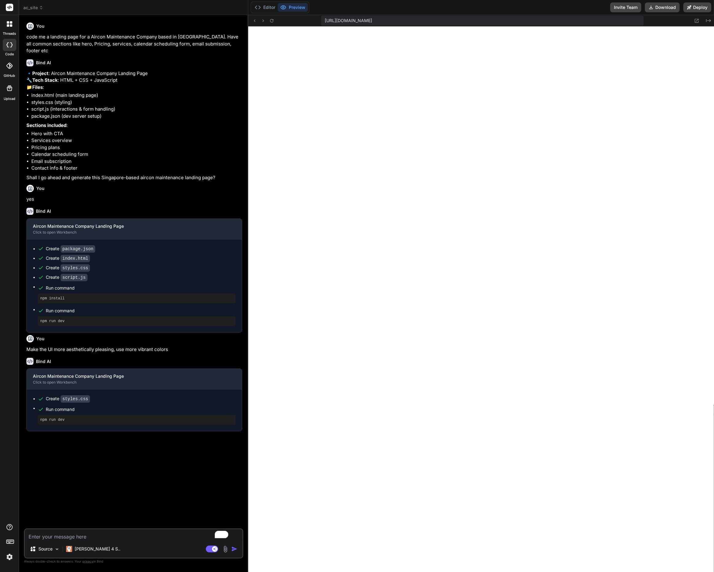
type textarea "x"
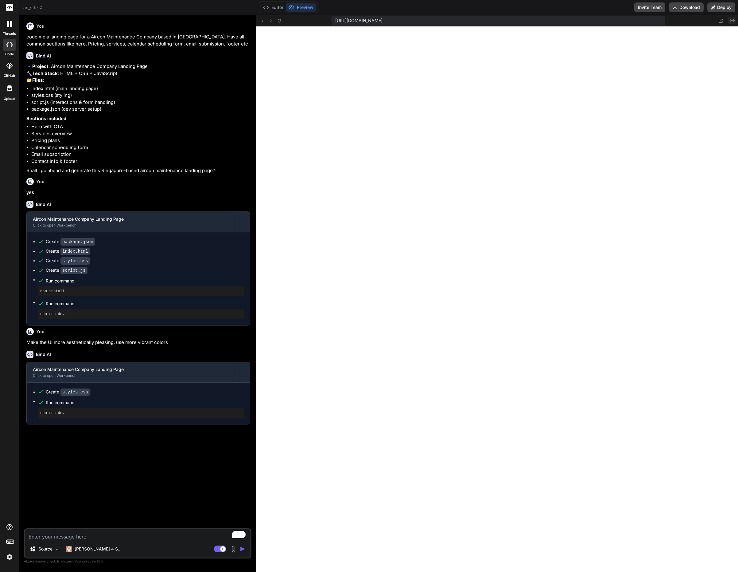
click at [614, 22] on icon "Created with Pixso." at bounding box center [732, 20] width 5 height 5
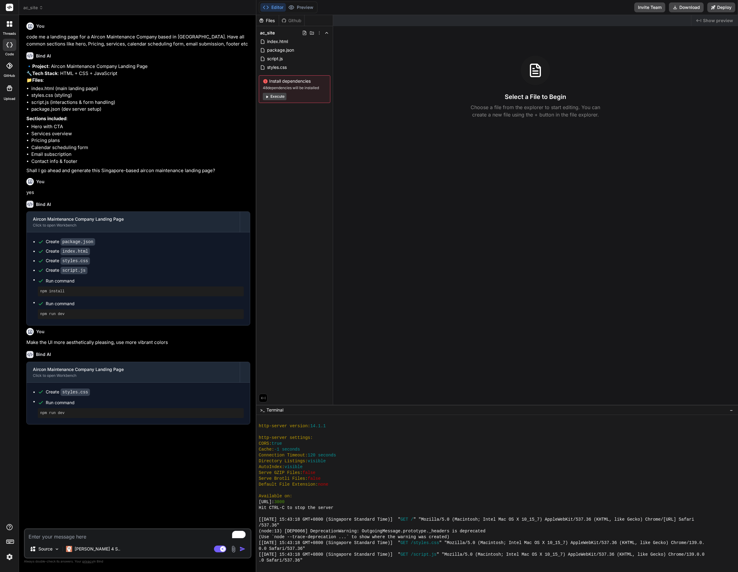
click at [614, 22] on span "Show preview" at bounding box center [718, 21] width 30 height 6
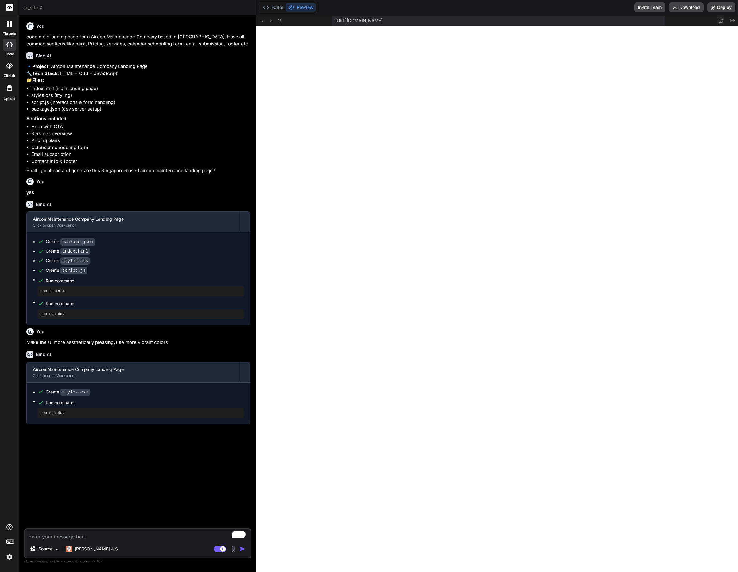
click at [614, 22] on icon at bounding box center [720, 20] width 5 height 5
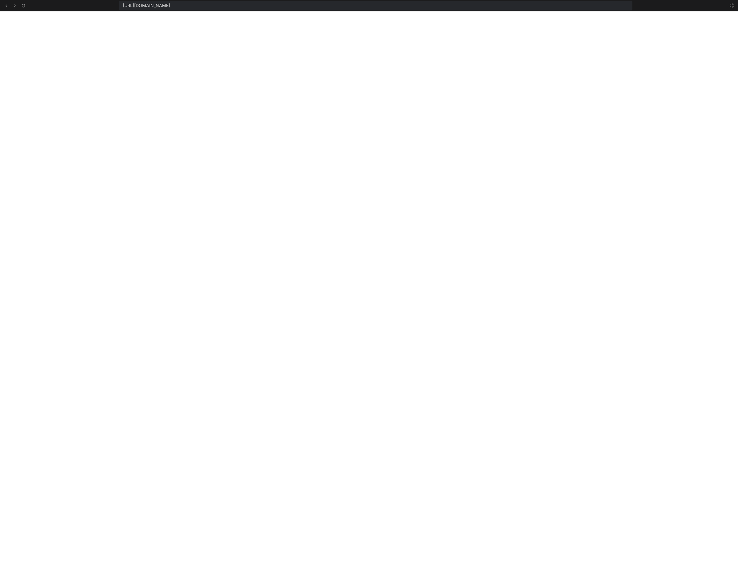
scroll to position [181, 0]
